Goal: Task Accomplishment & Management: Complete application form

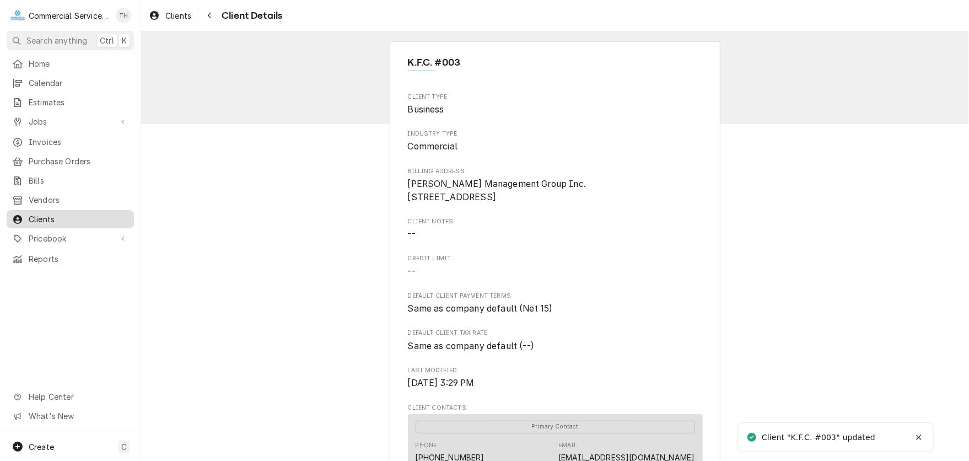
click at [55, 213] on span "Clients" at bounding box center [79, 219] width 100 height 12
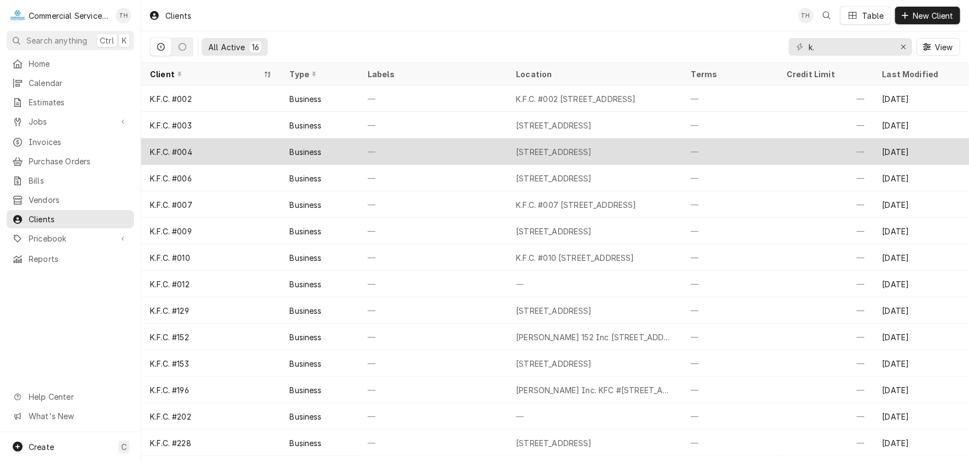
click at [375, 142] on div "—" at bounding box center [433, 151] width 148 height 26
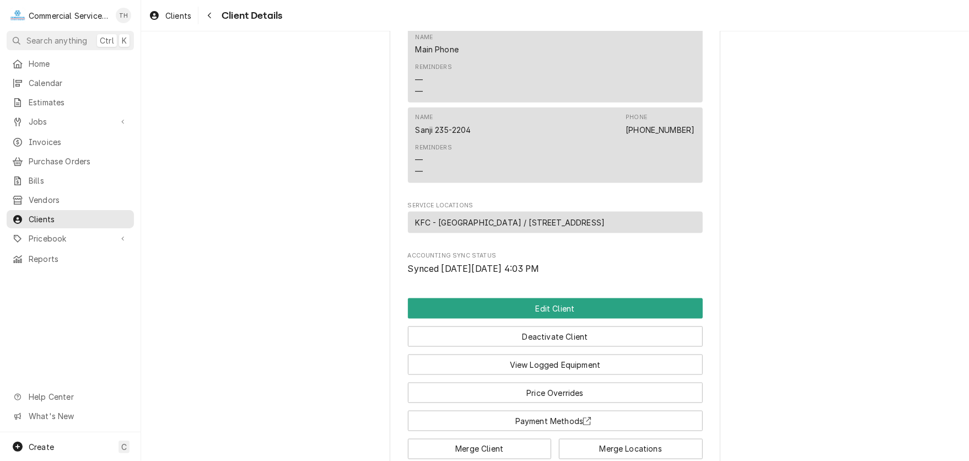
scroll to position [893, 0]
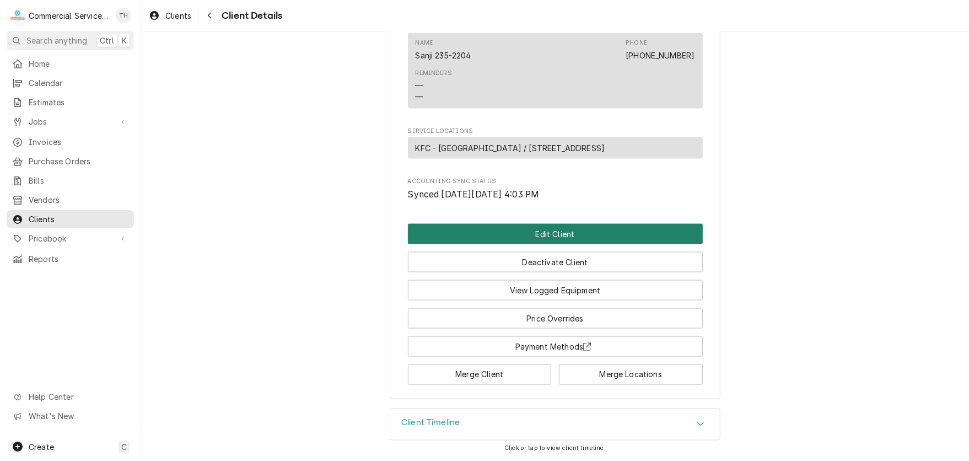
click at [514, 233] on button "Edit Client" at bounding box center [555, 234] width 295 height 20
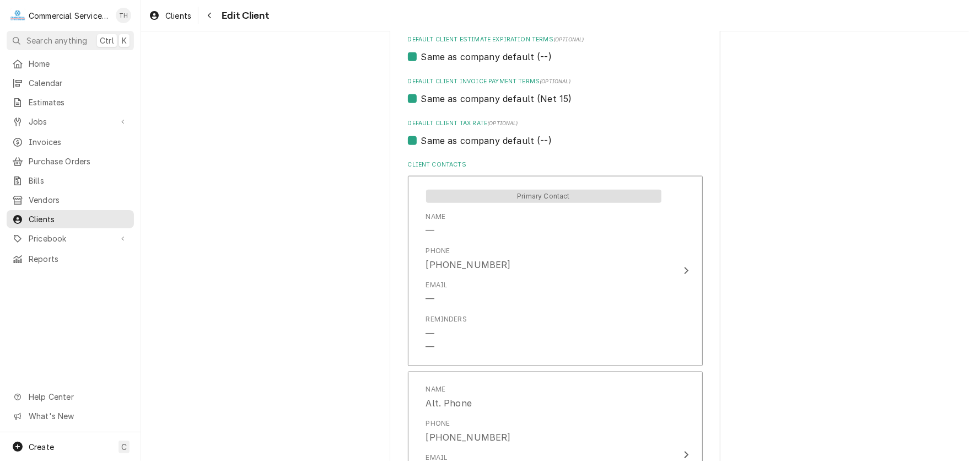
scroll to position [772, 0]
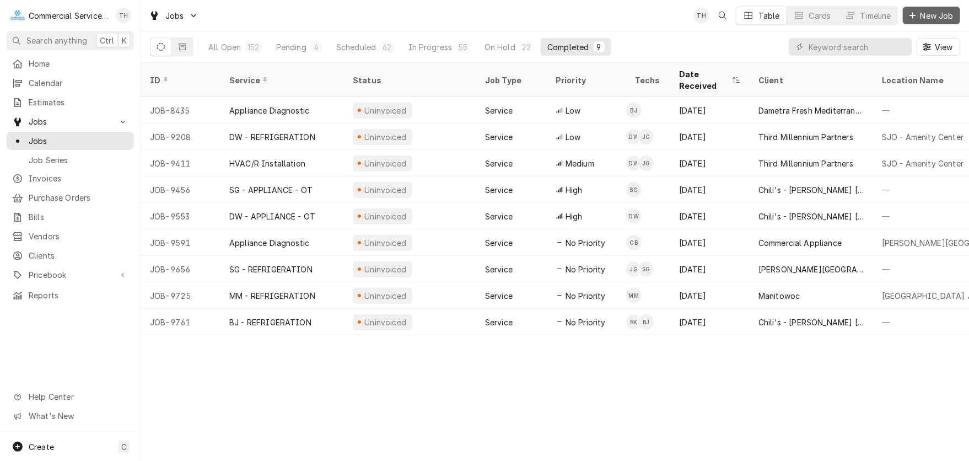
click at [922, 15] on span "New Job" at bounding box center [936, 16] width 37 height 12
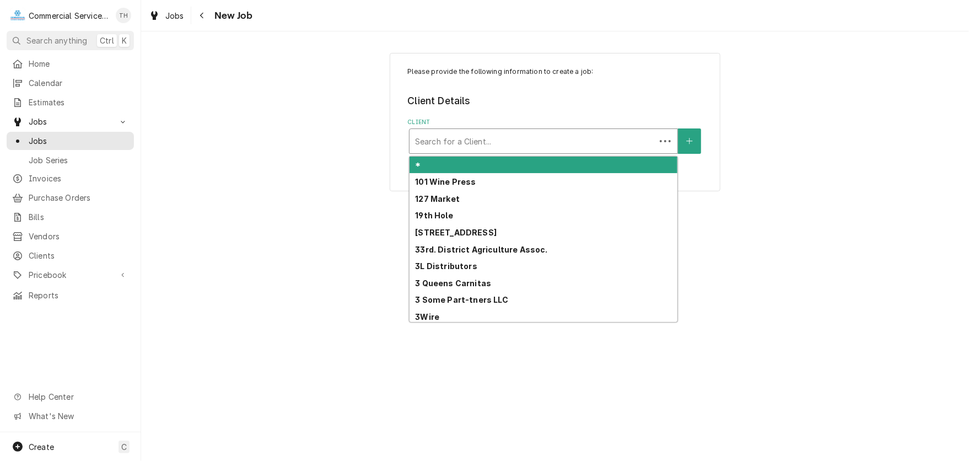
click at [520, 143] on div "Client" at bounding box center [532, 141] width 235 height 20
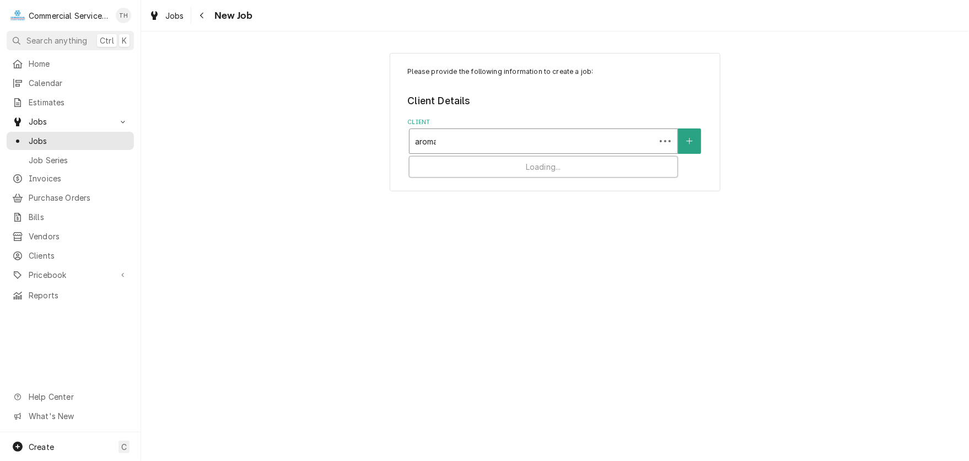
type input "aromas"
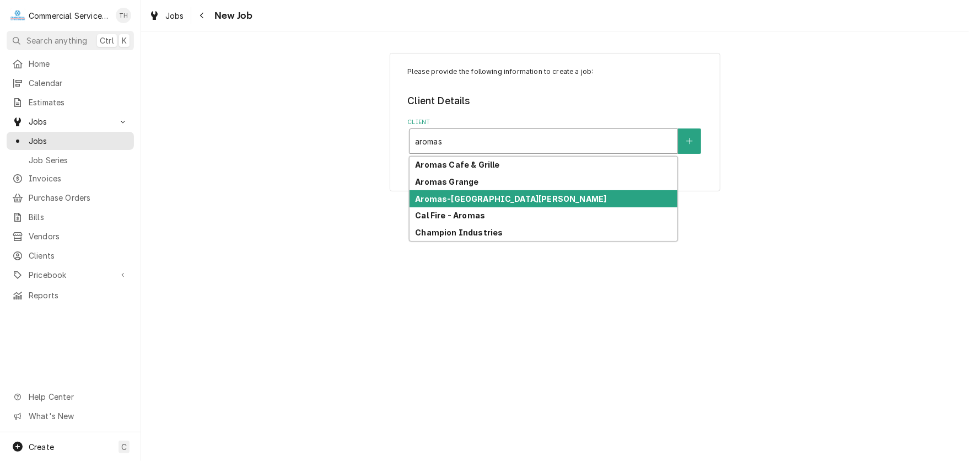
click at [494, 198] on strong "Aromas-[GEOGRAPHIC_DATA][PERSON_NAME]" at bounding box center [510, 198] width 191 height 9
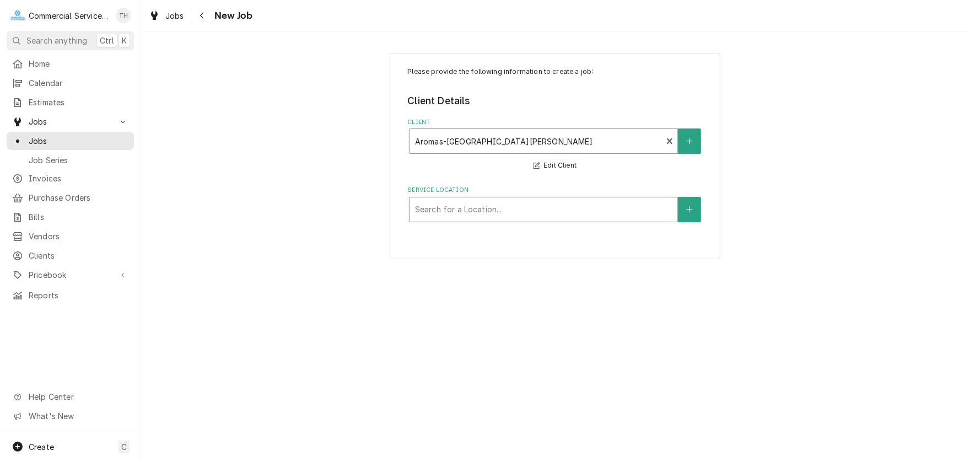
click at [504, 211] on div "Service Location" at bounding box center [543, 210] width 257 height 20
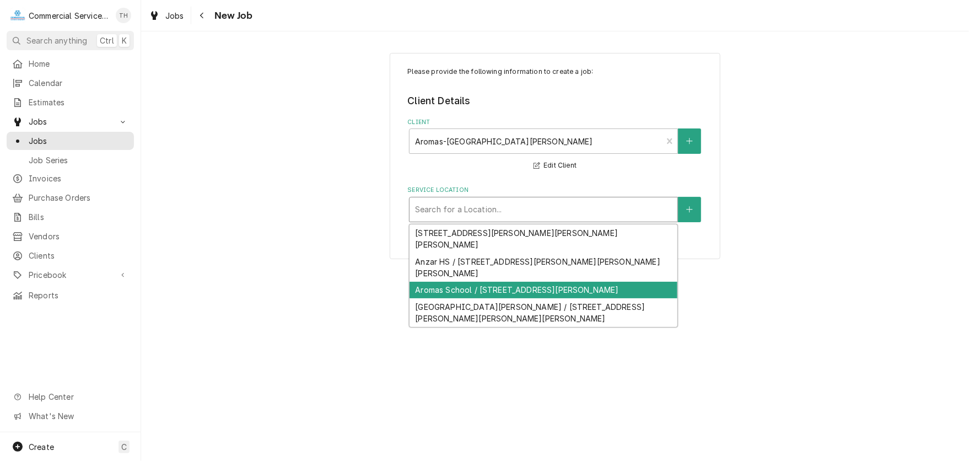
click at [507, 282] on div "Aromas School / [STREET_ADDRESS][PERSON_NAME]" at bounding box center [544, 290] width 268 height 17
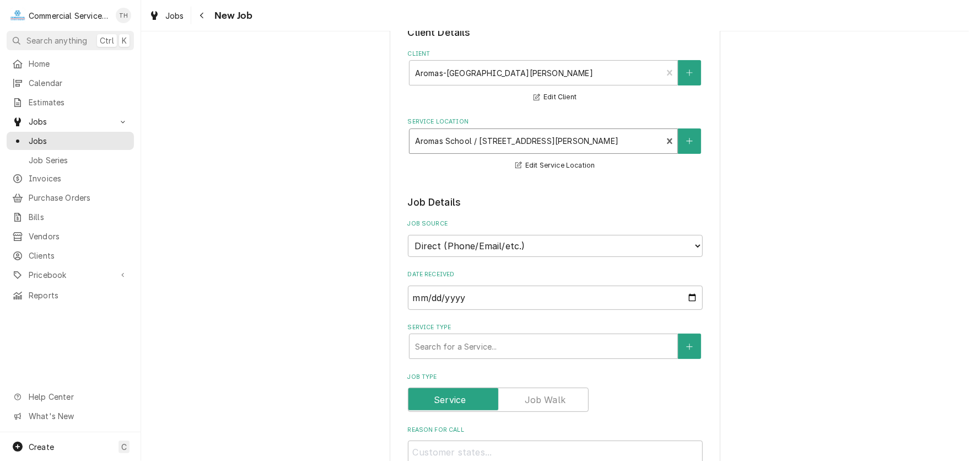
scroll to position [165, 0]
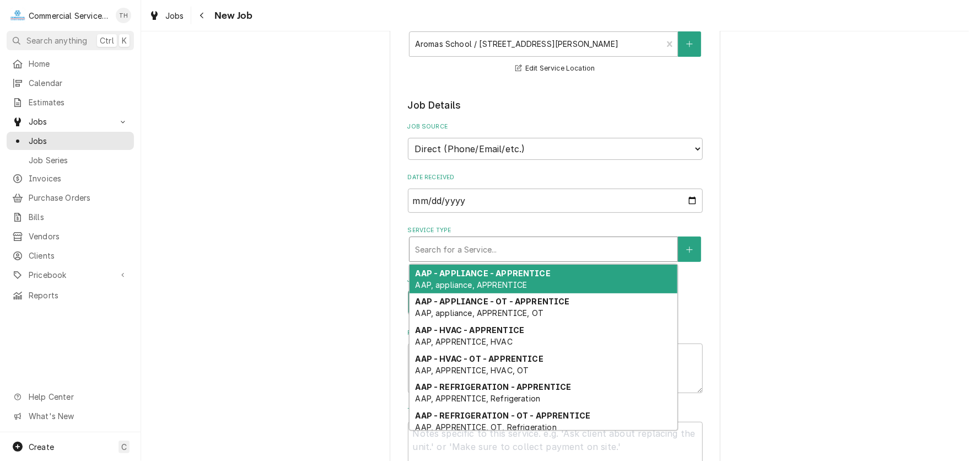
click at [502, 249] on div "Service Type" at bounding box center [543, 249] width 257 height 20
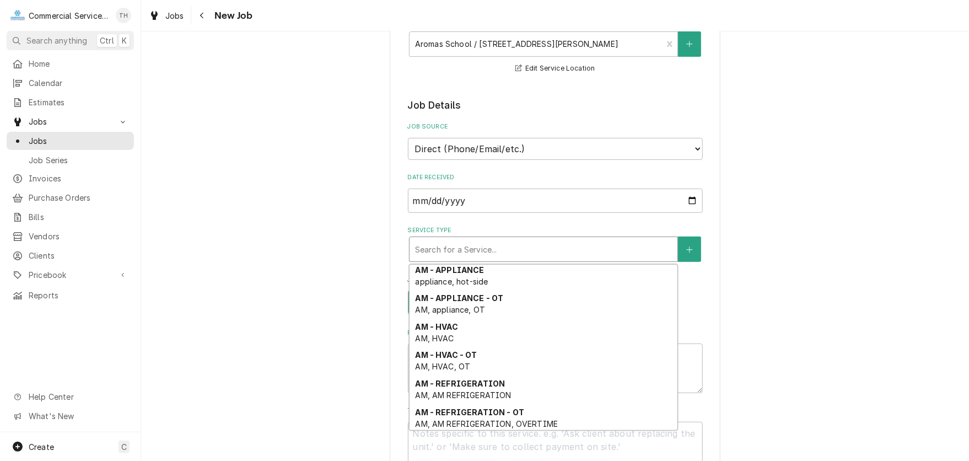
scroll to position [284, 0]
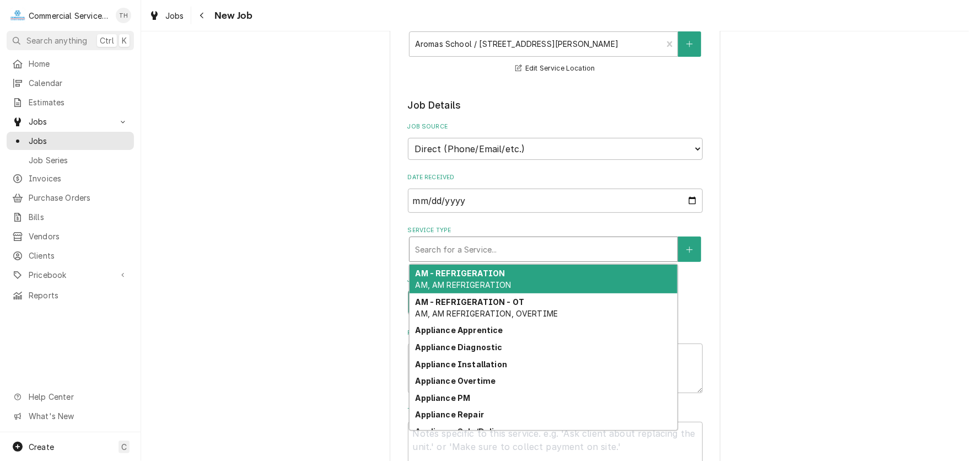
click at [513, 280] on div "AM - REFRIGERATION AM, AM REFRIGERATION" at bounding box center [544, 279] width 268 height 29
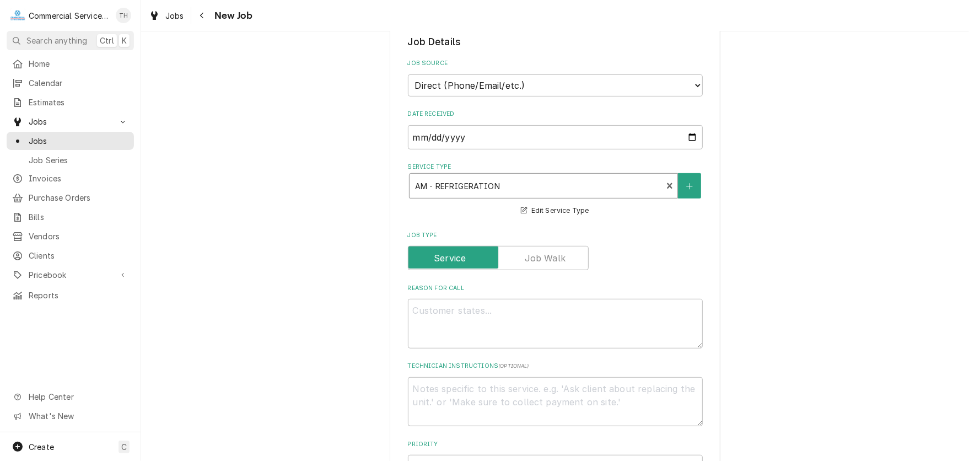
scroll to position [276, 0]
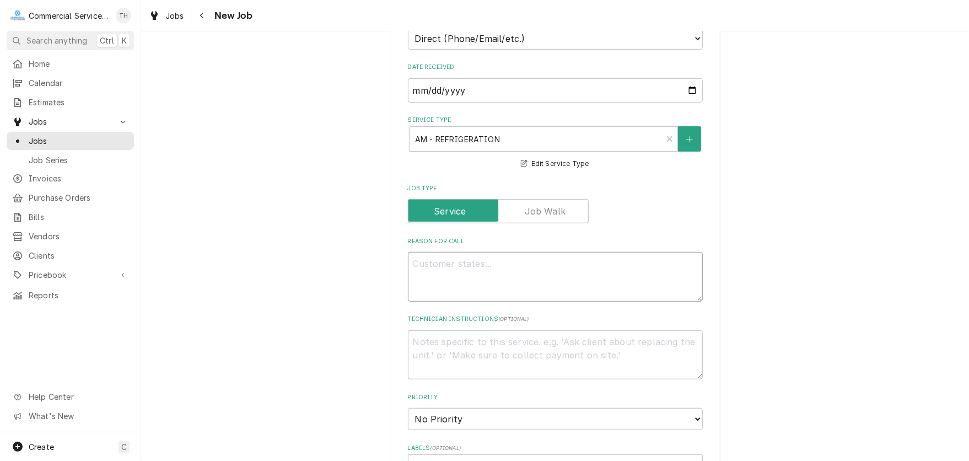
click at [507, 252] on textarea "Reason For Call" at bounding box center [555, 277] width 295 height 50
type textarea "x"
type textarea "C"
type textarea "x"
type textarea "Co"
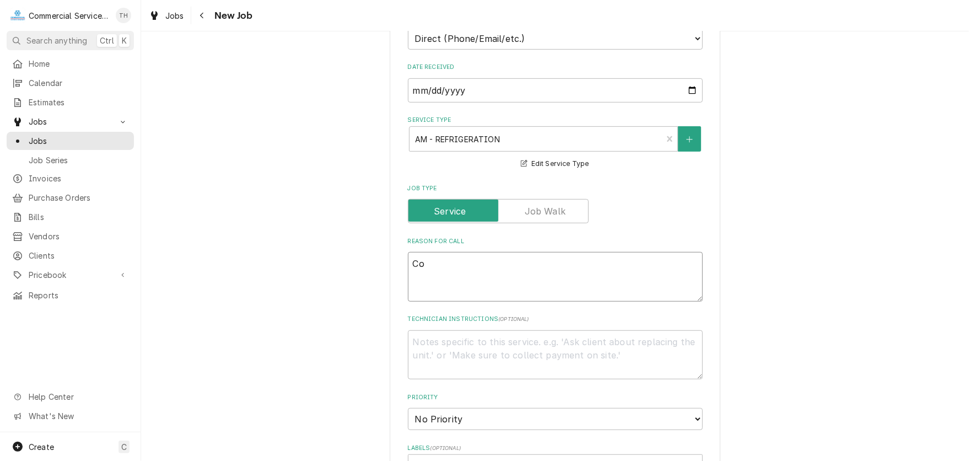
type textarea "x"
type textarea "Coo"
type textarea "x"
type textarea "Cool"
type textarea "x"
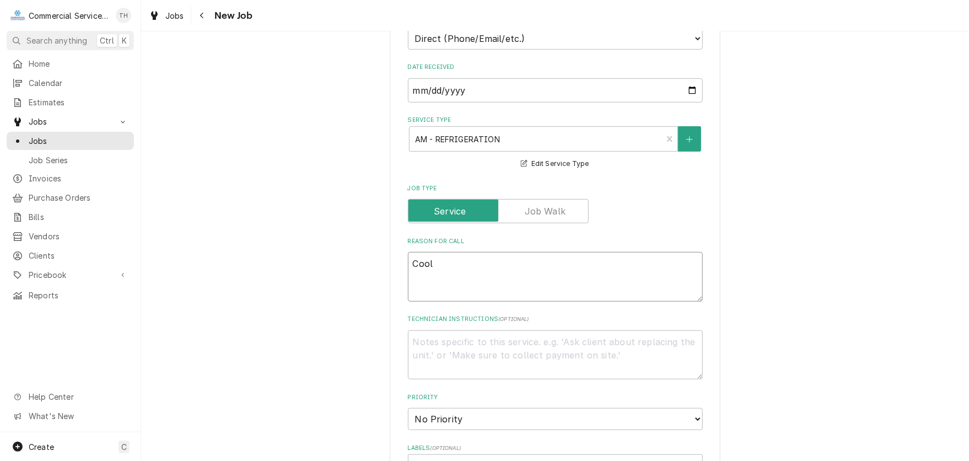
type textarea "Coole"
type textarea "x"
type textarea "Cooler"
type textarea "x"
type textarea "Cooler"
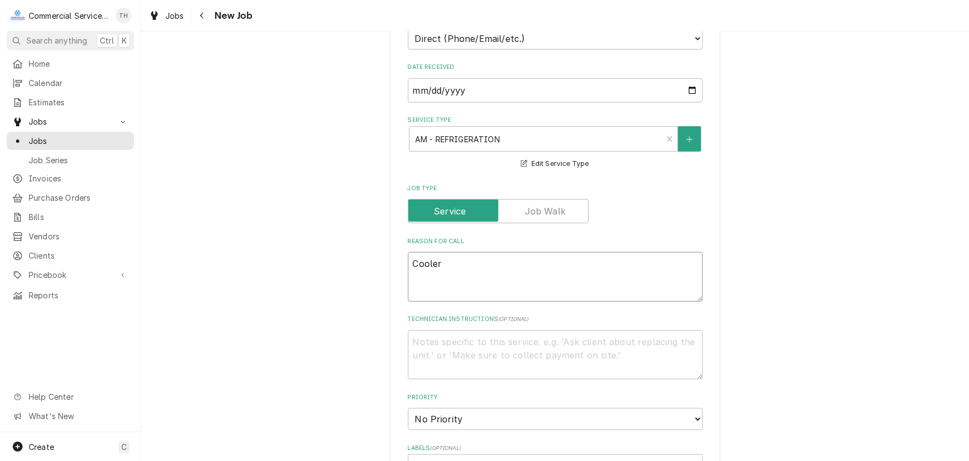
type textarea "x"
type textarea "Cooler g"
type textarea "x"
type textarea "Cooler ga"
type textarea "x"
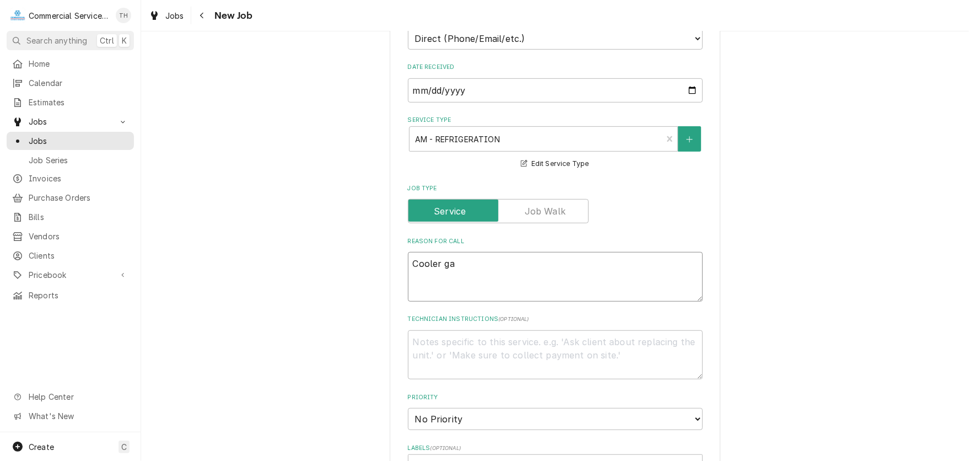
type textarea "Cooler gas"
type textarea "x"
type textarea "Cooler gask"
type textarea "x"
type textarea "Cooler [PERSON_NAME]"
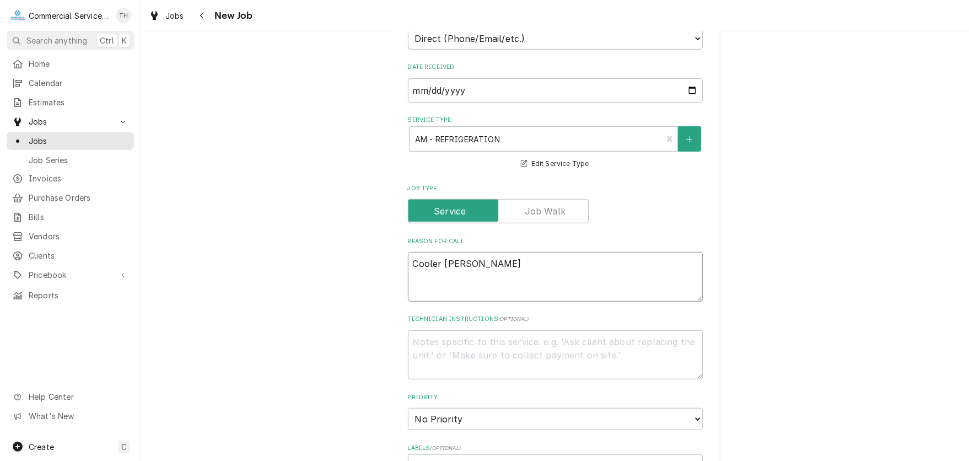
type textarea "x"
type textarea "Cooler gasket"
type textarea "x"
type textarea "Cooler gasket"
type textarea "x"
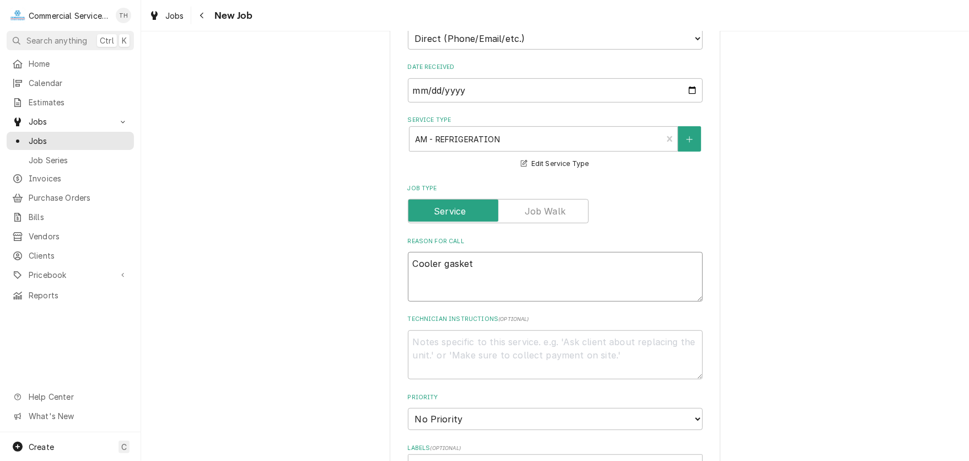
type textarea "Cooler gasket r"
type textarea "x"
type textarea "Cooler gasket re"
type textarea "x"
type textarea "Cooler gasket rep"
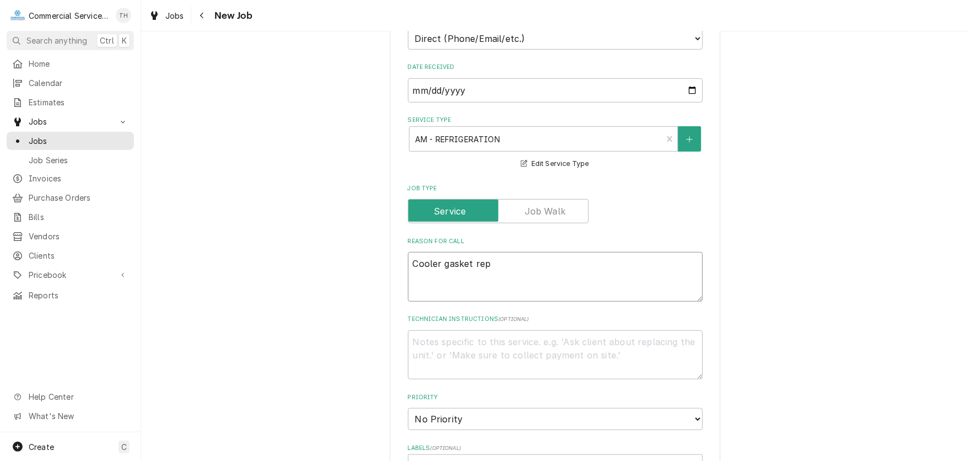
type textarea "x"
type textarea "Cooler gasket repl"
type textarea "x"
type textarea "Cooler gasket repla"
type textarea "x"
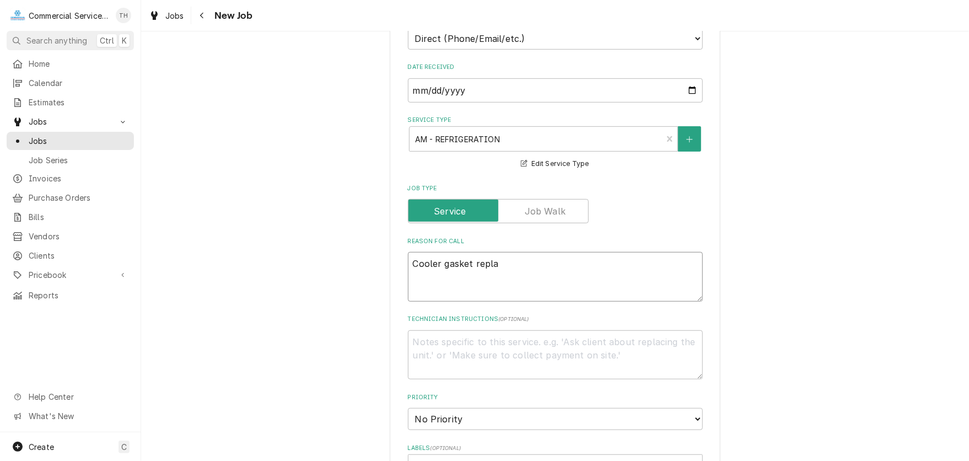
type textarea "Cooler gasket replac"
type textarea "x"
type textarea "Cooler gasket replace"
type textarea "x"
type textarea "Cooler gasket replacem"
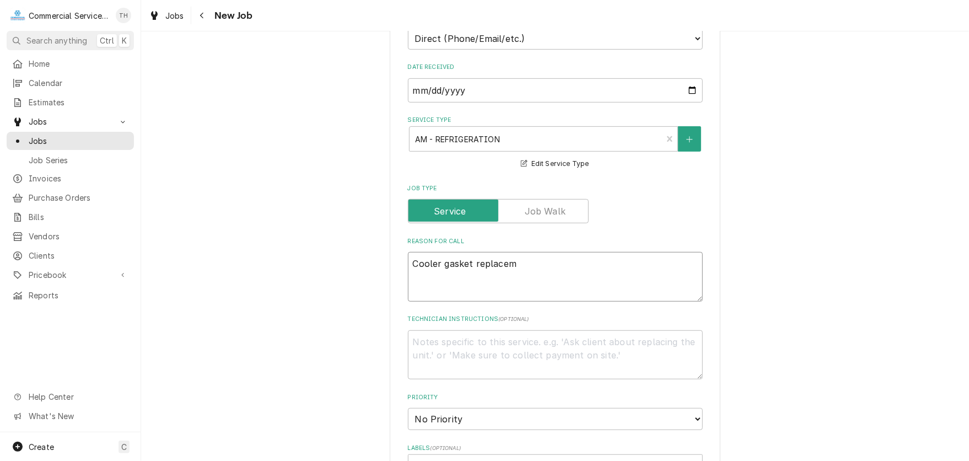
type textarea "x"
type textarea "Cooler gasket replaceme"
type textarea "x"
type textarea "Cooler gasket replacemen"
type textarea "x"
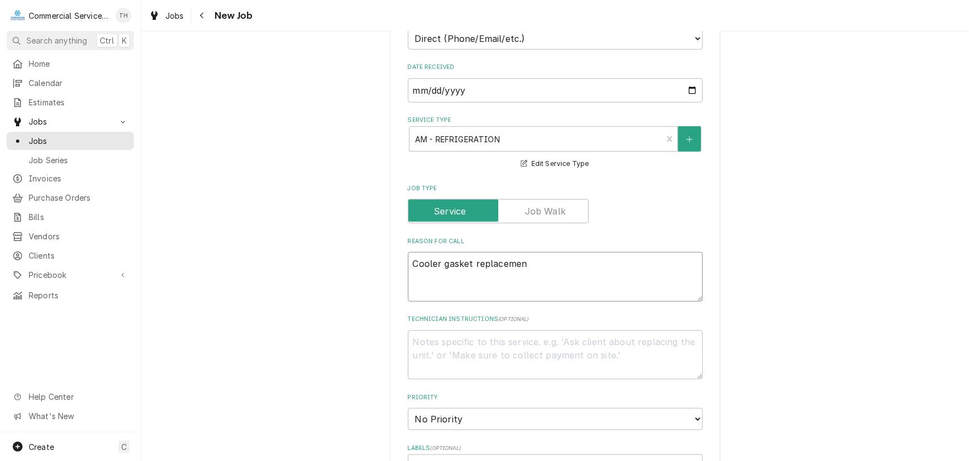
type textarea "Cooler gasket replacement"
type textarea "x"
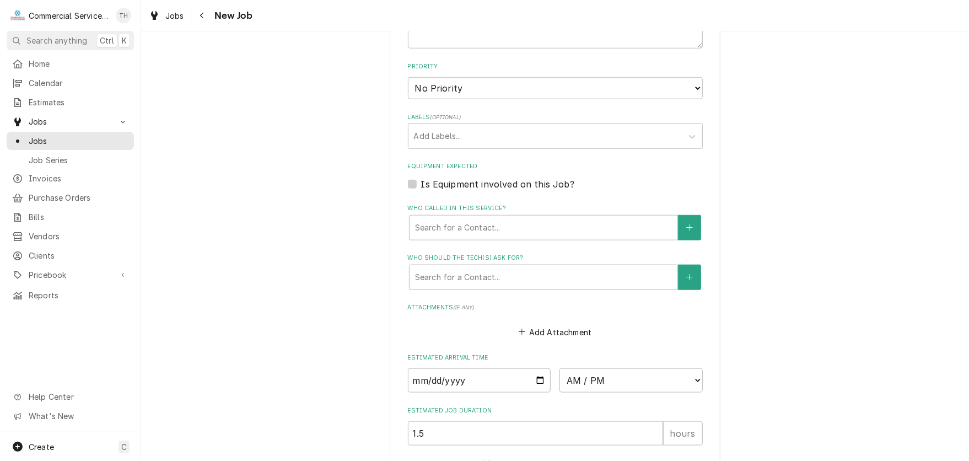
scroll to position [661, 0]
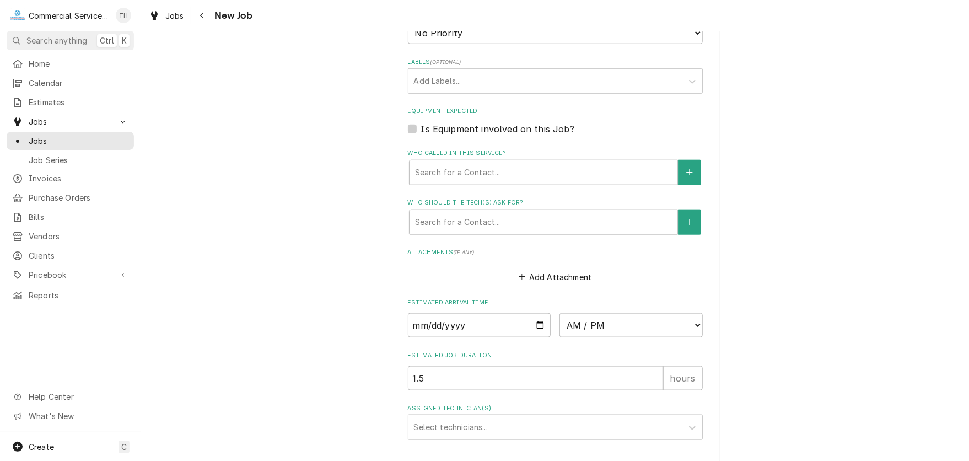
type textarea "Cooler gasket replacement"
click at [536, 322] on input "Date" at bounding box center [479, 325] width 143 height 24
type input "[DATE]"
type textarea "x"
click at [694, 323] on select "AM / PM 6:00 AM 6:15 AM 6:30 AM 6:45 AM 7:00 AM 7:15 AM 7:30 AM 7:45 AM 8:00 AM…" at bounding box center [630, 325] width 143 height 24
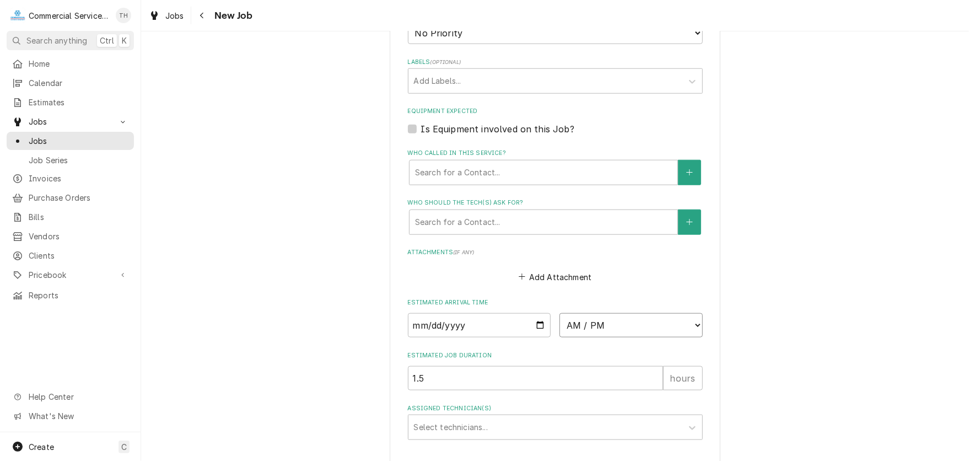
select select "15:45:00"
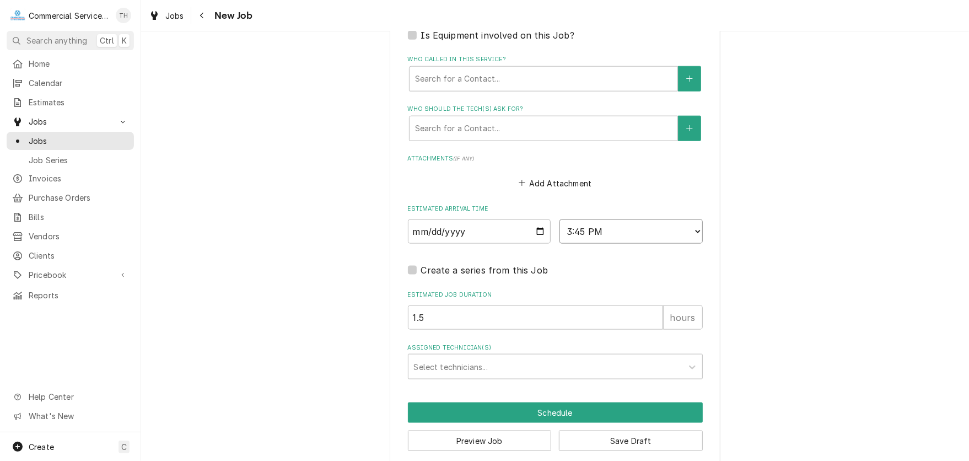
scroll to position [765, 0]
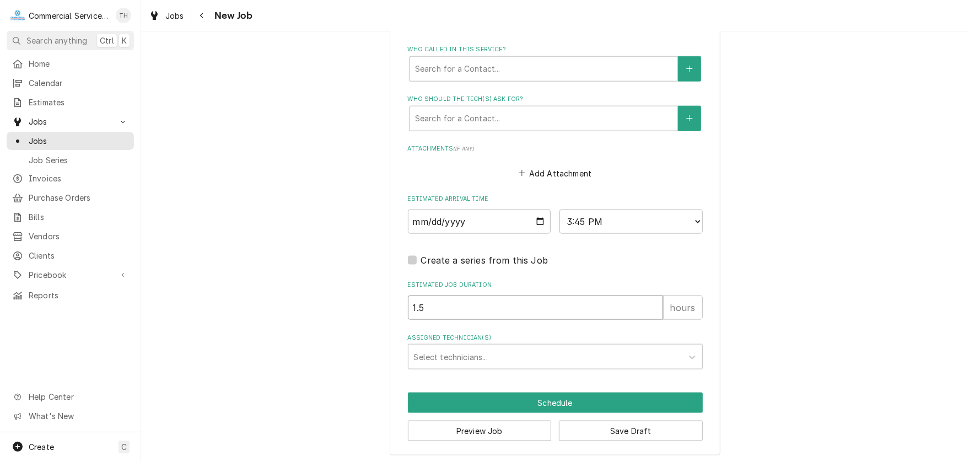
drag, startPoint x: 435, startPoint y: 304, endPoint x: 401, endPoint y: 306, distance: 34.8
type textarea "x"
type input "2"
type textarea "x"
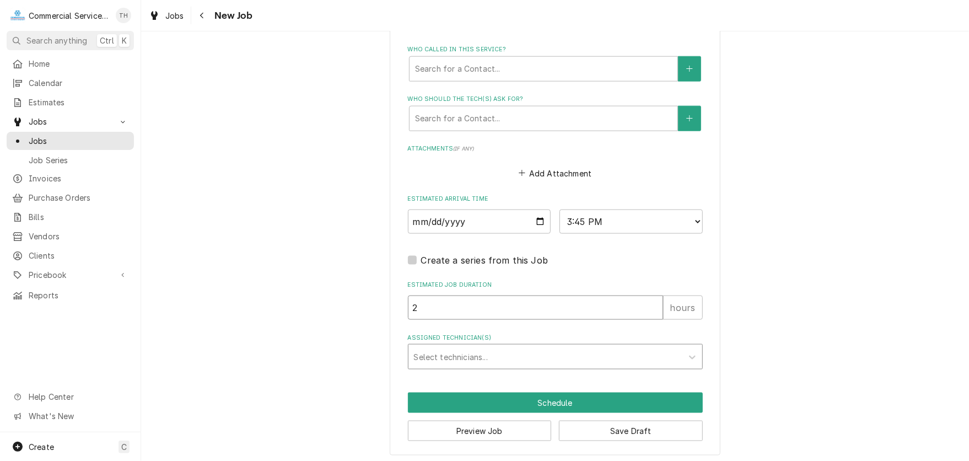
type input "2"
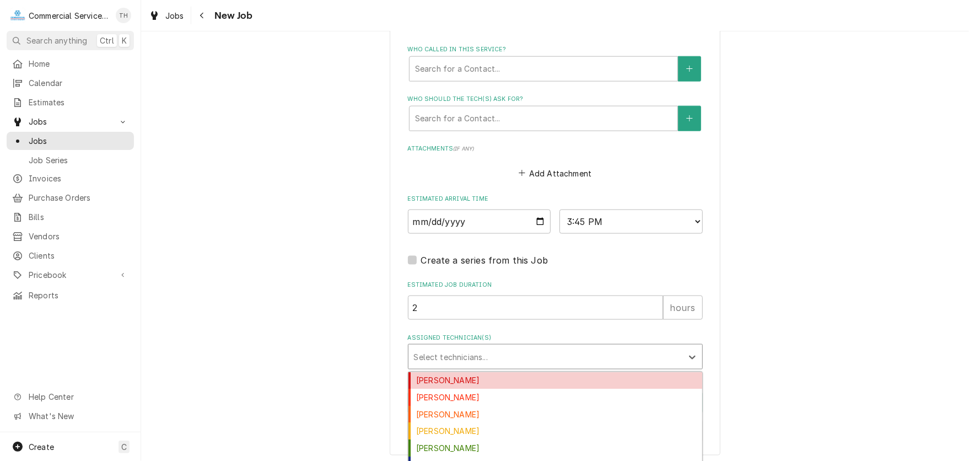
click at [477, 360] on div "Assigned Technician(s)" at bounding box center [545, 357] width 263 height 20
click at [477, 373] on div "[PERSON_NAME]" at bounding box center [555, 380] width 294 height 17
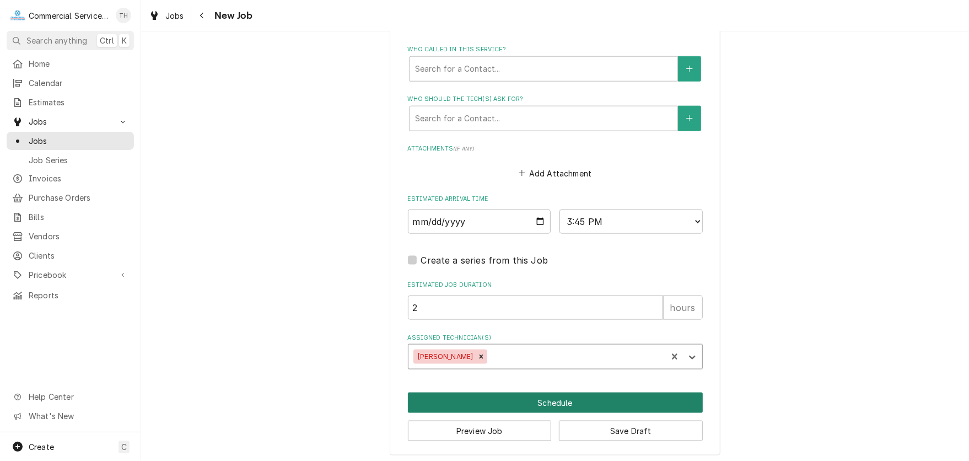
click at [538, 396] on button "Schedule" at bounding box center [555, 402] width 295 height 20
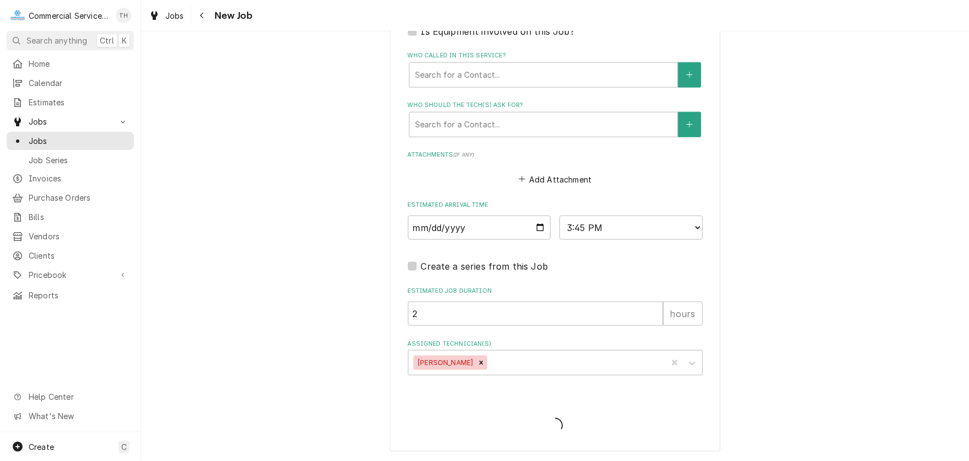
scroll to position [755, 0]
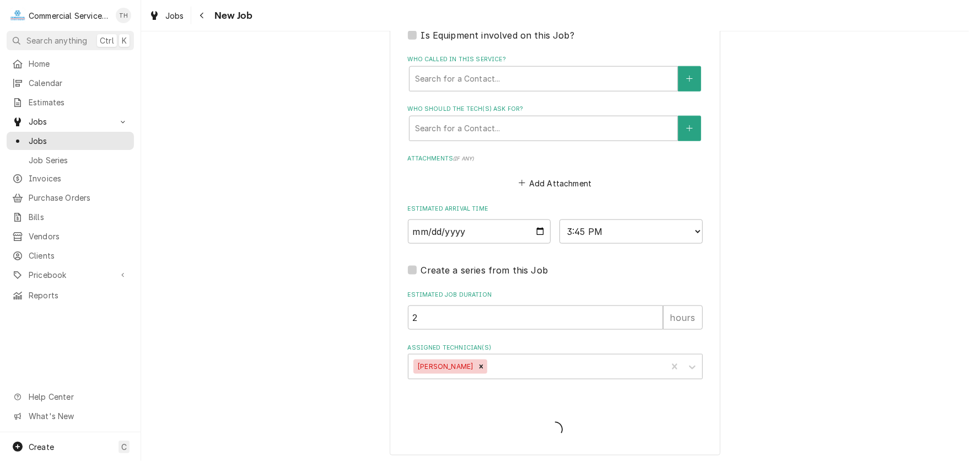
type textarea "x"
